Goal: Complete application form

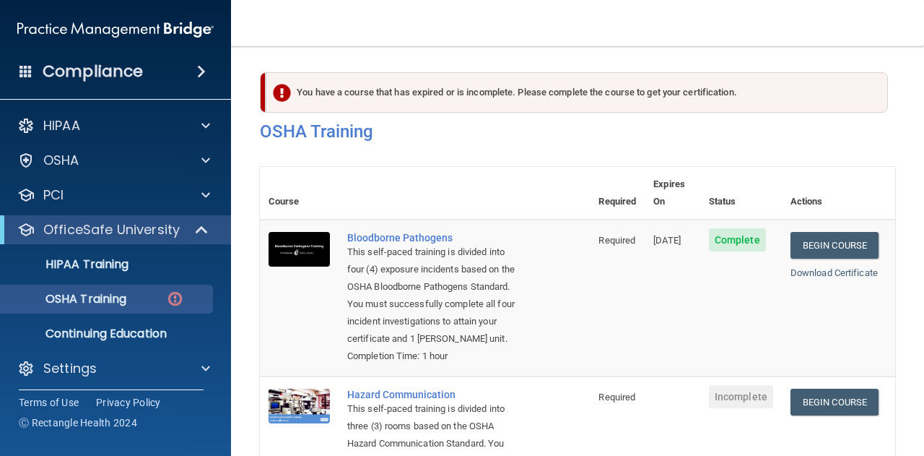
scroll to position [200, 0]
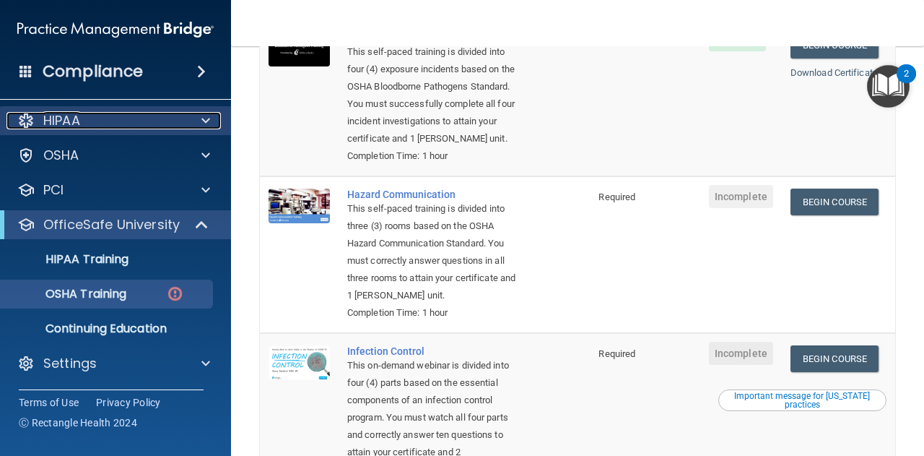
click at [186, 124] on div at bounding box center [204, 120] width 36 height 17
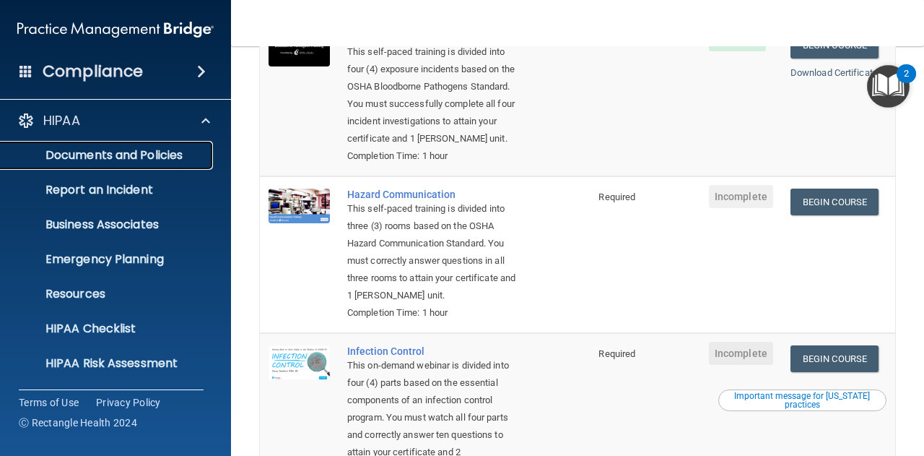
click at [160, 155] on p "Documents and Policies" at bounding box center [107, 155] width 197 height 14
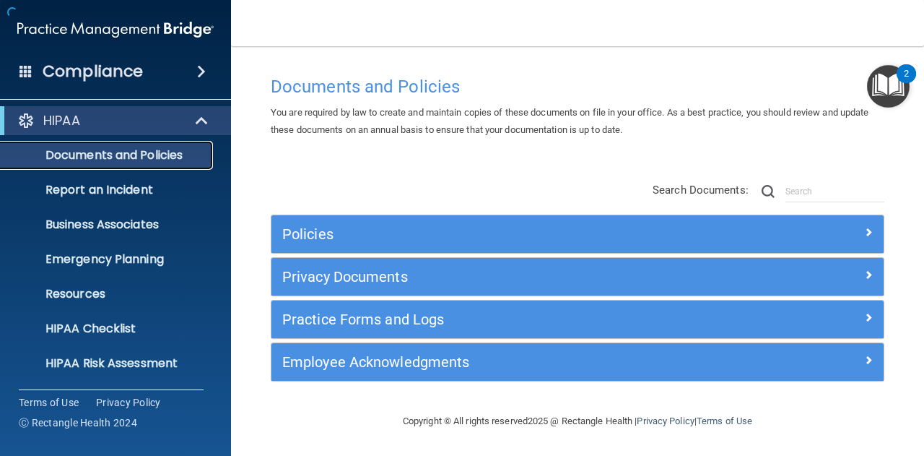
scroll to position [7, 0]
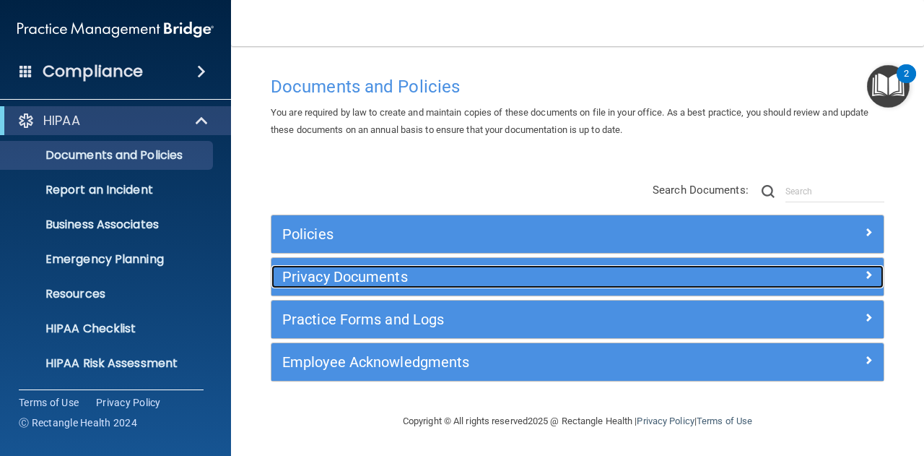
click at [865, 272] on span at bounding box center [869, 274] width 9 height 17
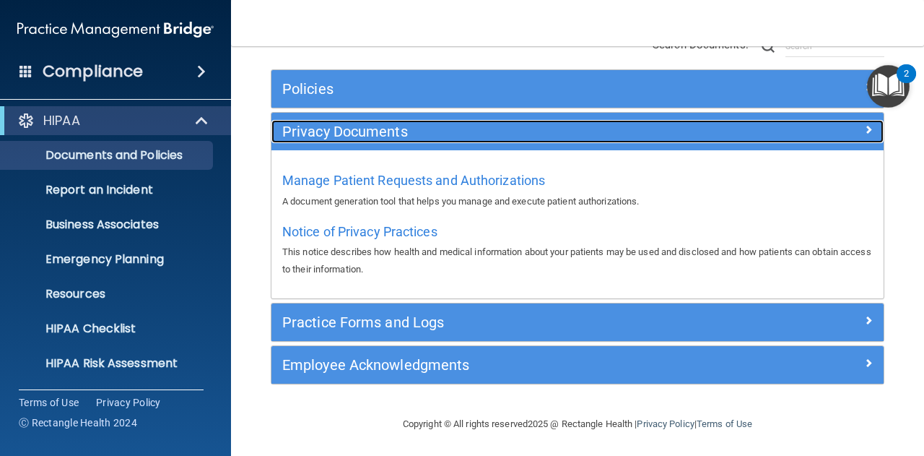
scroll to position [153, 0]
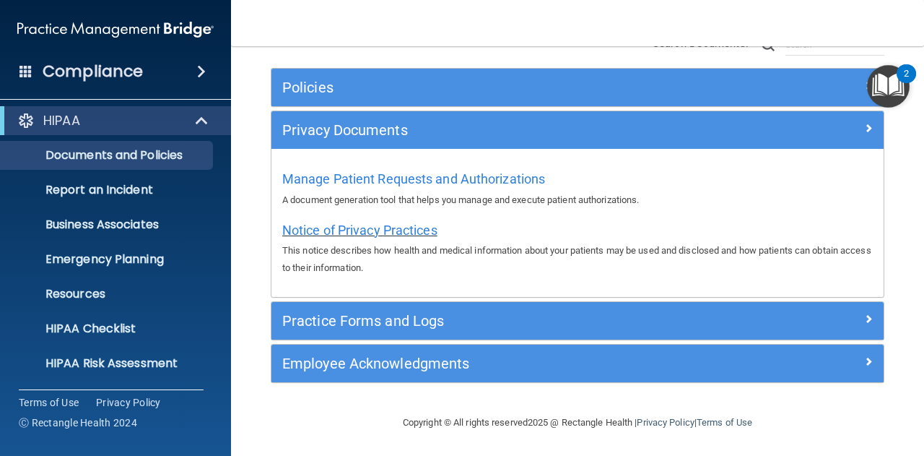
click at [362, 225] on span "Notice of Privacy Practices" at bounding box center [359, 229] width 155 height 15
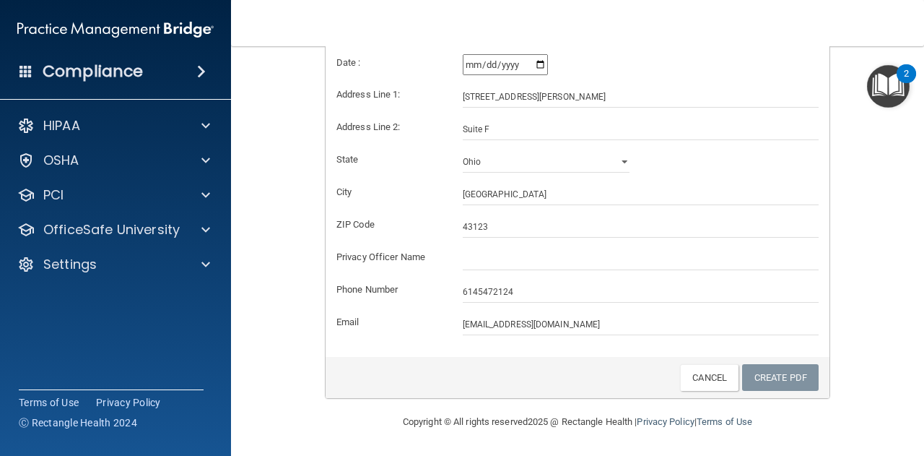
scroll to position [363, 0]
click at [501, 349] on div "Client Name: Digestwell Health Date : [DATE] Address Line 1: [STREET_ADDRESS][P…" at bounding box center [578, 183] width 504 height 347
click at [537, 60] on input "[DATE]" at bounding box center [505, 64] width 85 height 22
click at [740, 64] on div "[DATE]" at bounding box center [641, 64] width 357 height 22
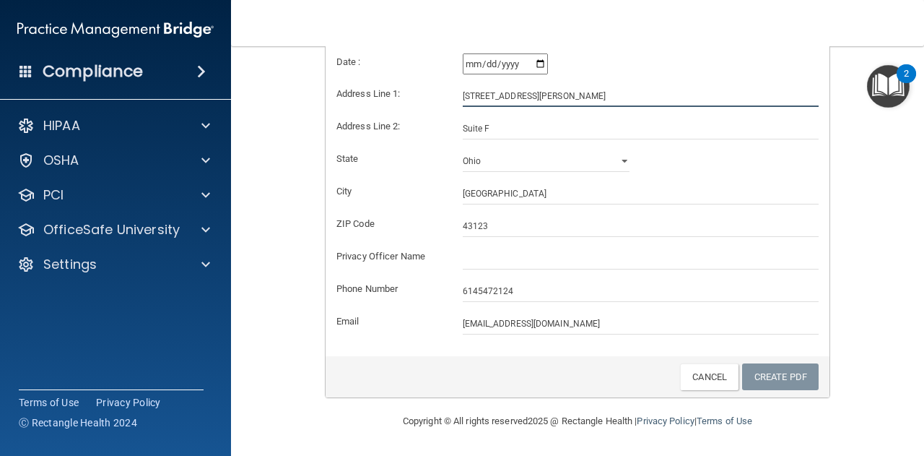
click at [563, 99] on input "[STREET_ADDRESS][PERSON_NAME]" at bounding box center [641, 96] width 357 height 22
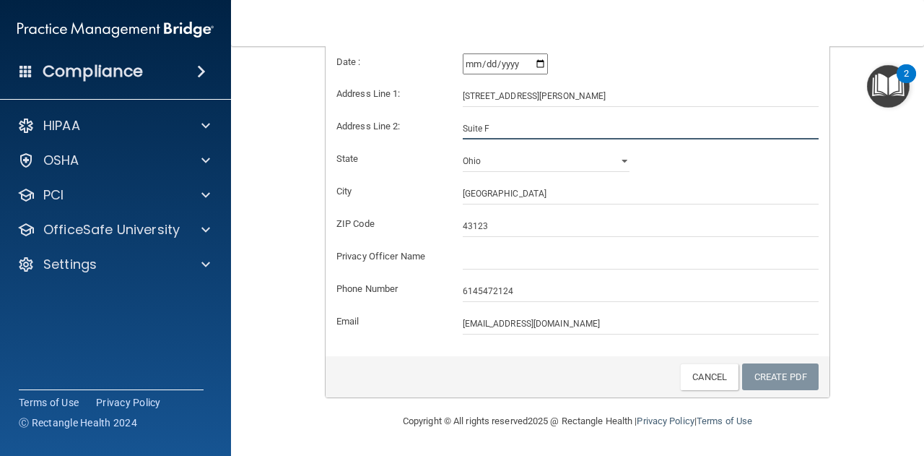
click at [553, 126] on input "Suite F" at bounding box center [641, 129] width 357 height 22
click at [529, 157] on select "[US_STATE] [US_STATE] [US_STATE] [US_STATE] [US_STATE] [US_STATE] [US_STATE] [U…" at bounding box center [547, 161] width 168 height 22
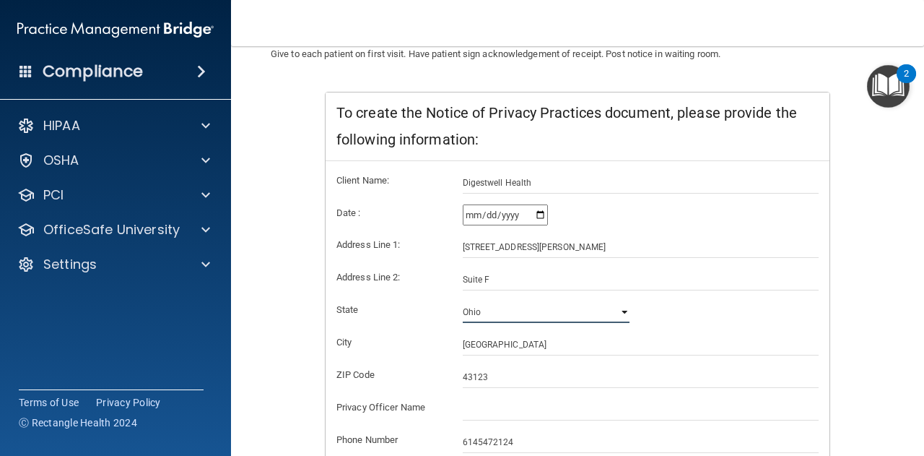
scroll to position [357, 0]
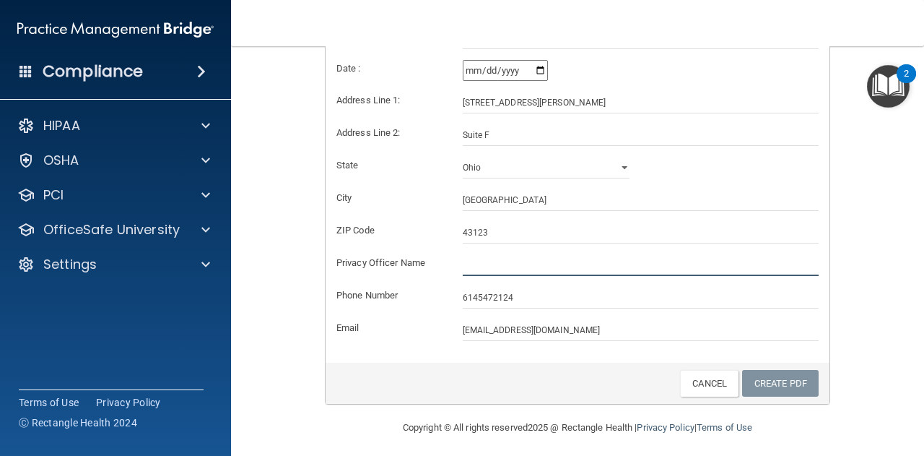
click at [497, 264] on input "text" at bounding box center [641, 265] width 357 height 22
type input "[PERSON_NAME], MD"
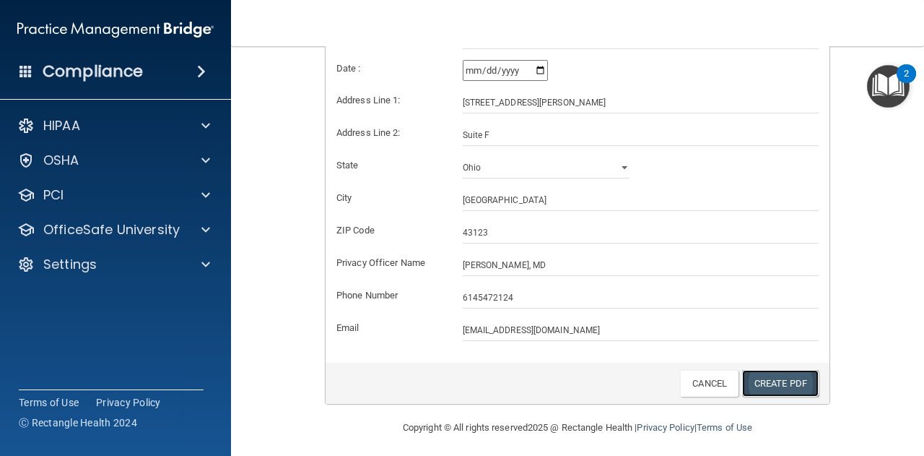
click at [754, 375] on link "Create PDF" at bounding box center [780, 383] width 77 height 27
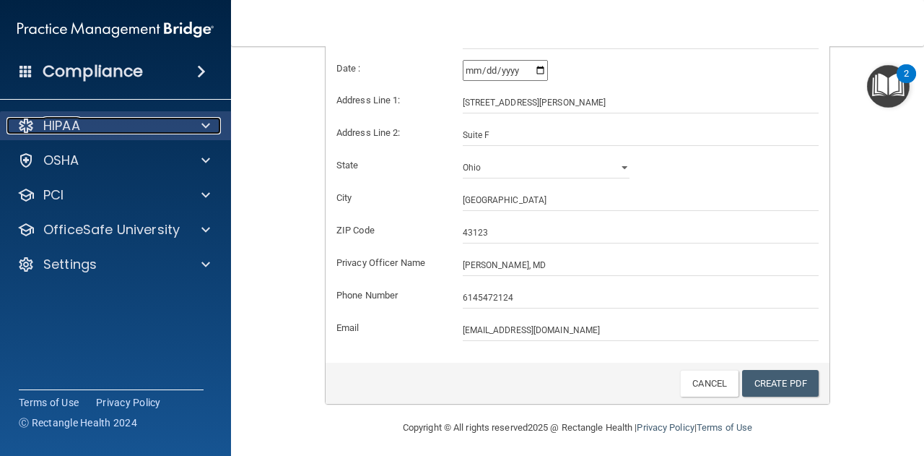
click at [124, 129] on div "HIPAA" at bounding box center [96, 125] width 179 height 17
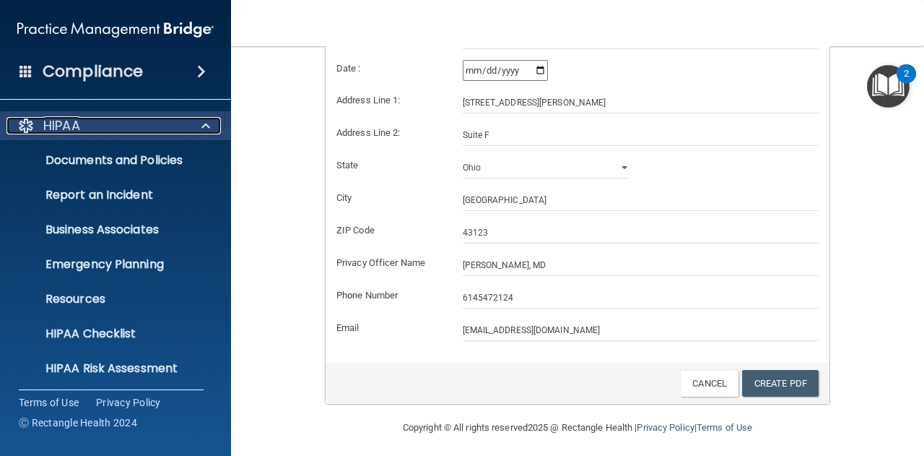
click at [208, 121] on span at bounding box center [206, 125] width 9 height 17
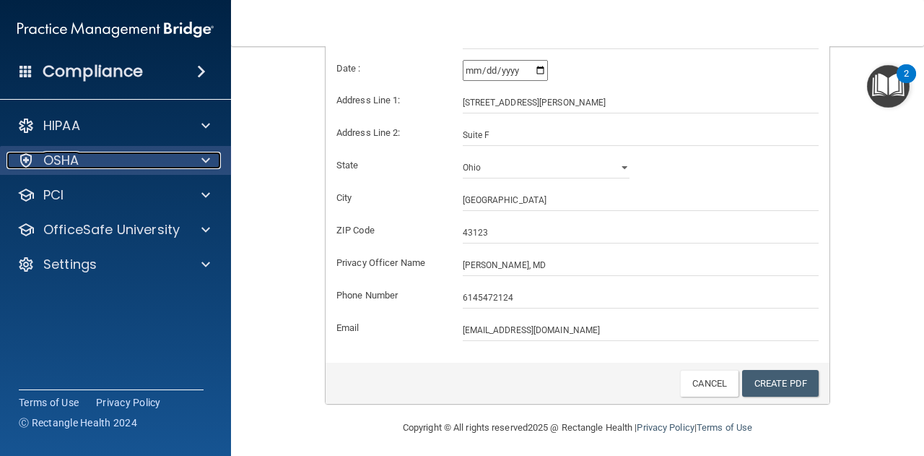
click at [204, 156] on span at bounding box center [206, 160] width 9 height 17
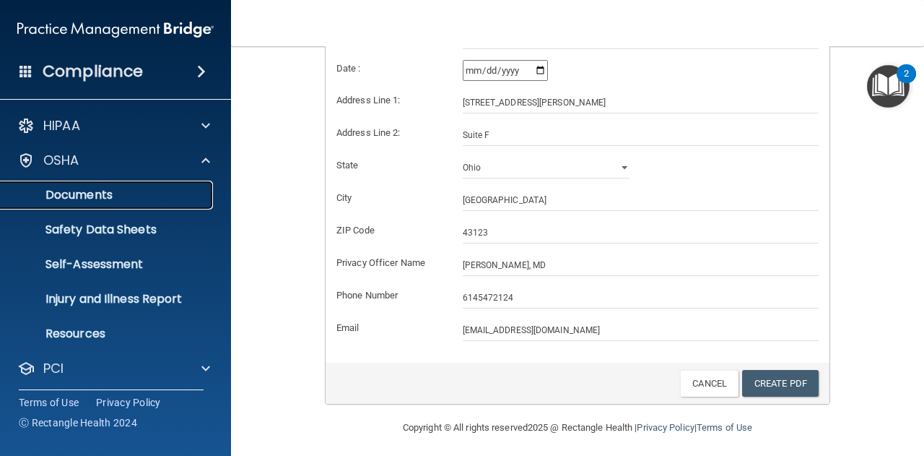
click at [150, 192] on p "Documents" at bounding box center [107, 195] width 197 height 14
